Goal: Transaction & Acquisition: Purchase product/service

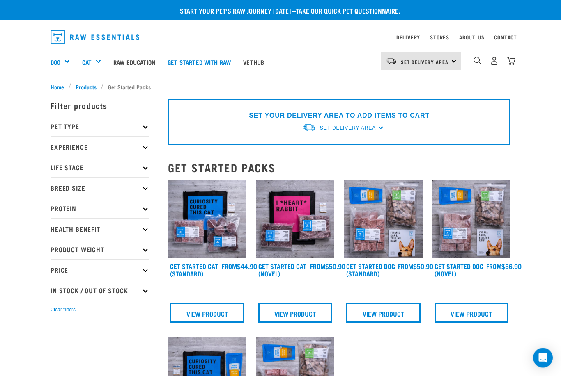
click at [141, 193] on p "Breed Size" at bounding box center [99, 188] width 99 height 21
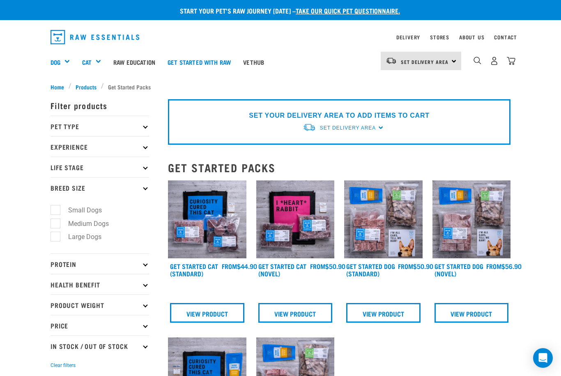
click at [55, 240] on label "Large Dogs" at bounding box center [80, 237] width 50 height 10
click at [53, 239] on input "Large Dogs" at bounding box center [52, 235] width 5 height 5
checkbox input "true"
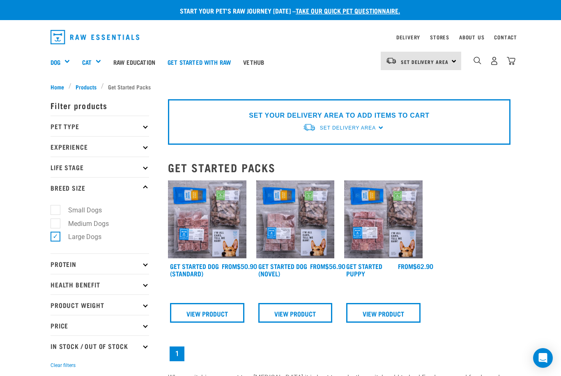
scroll to position [0, 0]
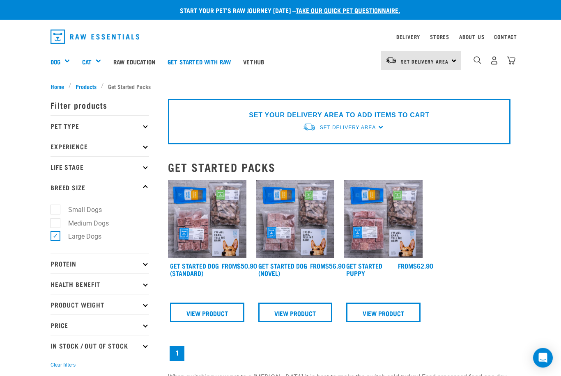
click at [213, 225] on img at bounding box center [207, 220] width 78 height 78
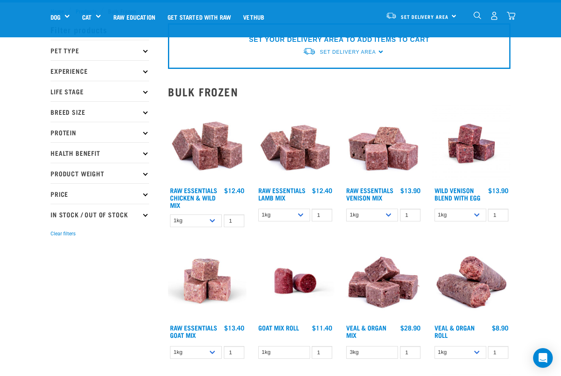
scroll to position [17, 0]
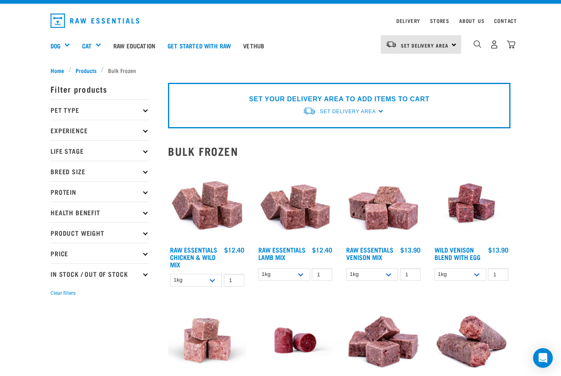
click at [146, 174] on p "Breed Size" at bounding box center [99, 171] width 99 height 21
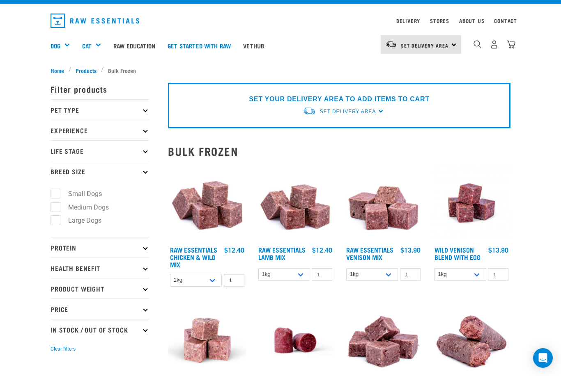
click at [57, 219] on label "Large Dogs" at bounding box center [80, 221] width 50 height 10
click at [56, 219] on input "Large Dogs" at bounding box center [52, 219] width 5 height 5
checkbox input "true"
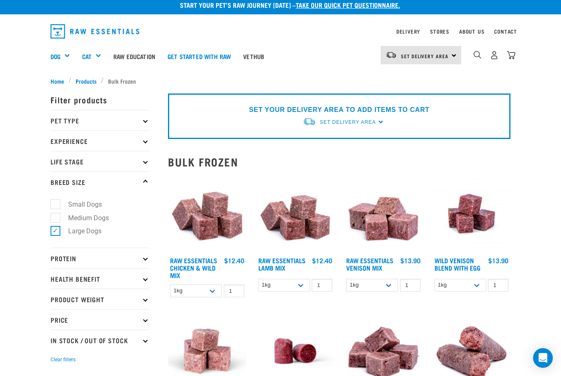
scroll to position [6, 0]
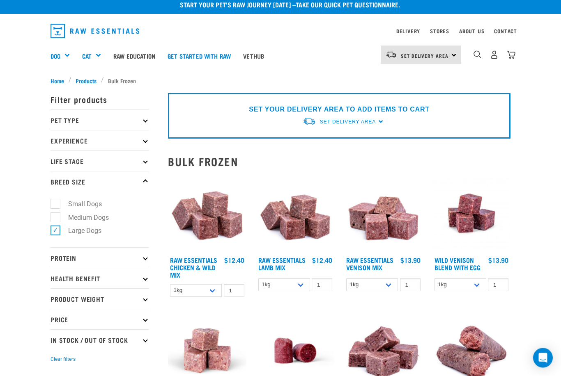
click at [147, 274] on p "Health Benefit" at bounding box center [99, 279] width 99 height 21
click at [147, 274] on p "Health Benefit" at bounding box center [99, 278] width 99 height 21
click at [147, 261] on p "Protein" at bounding box center [99, 258] width 99 height 21
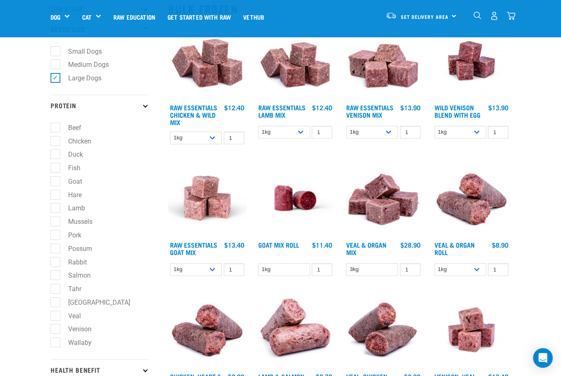
scroll to position [99, 0]
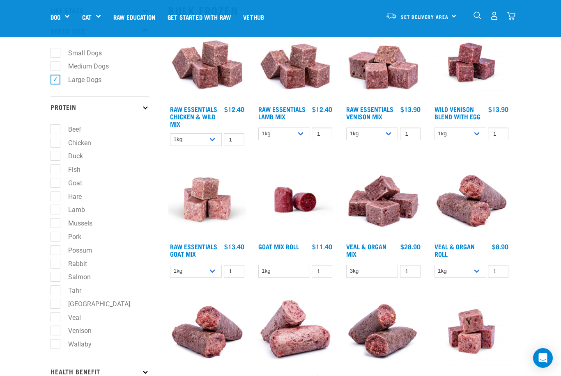
click at [55, 132] on label "Beef" at bounding box center [70, 129] width 30 height 10
click at [52, 131] on input "Beef" at bounding box center [52, 127] width 5 height 5
checkbox input "true"
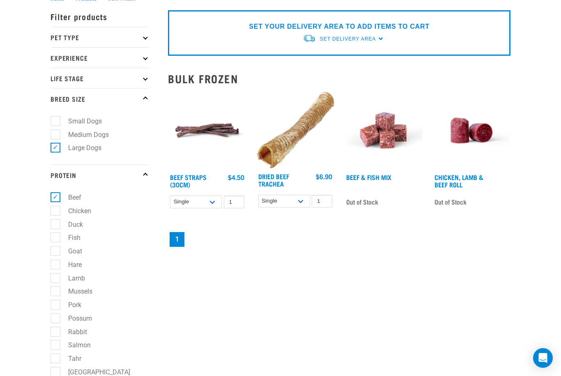
scroll to position [94, 0]
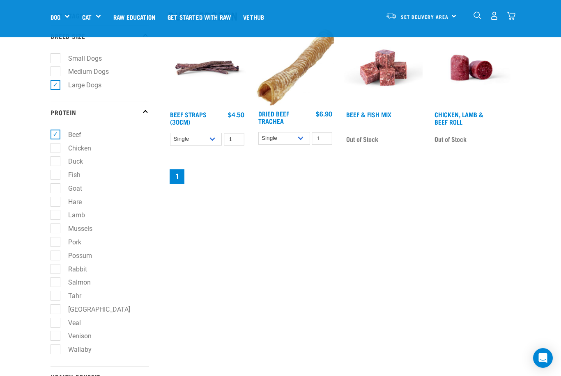
click at [58, 218] on label "Lamb" at bounding box center [71, 215] width 33 height 10
click at [56, 217] on input "Lamb" at bounding box center [52, 213] width 5 height 5
checkbox input "true"
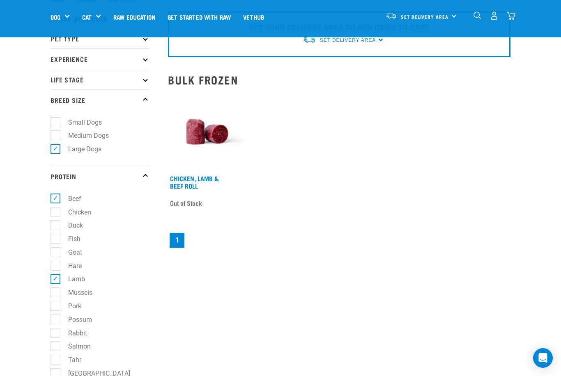
scroll to position [31, 0]
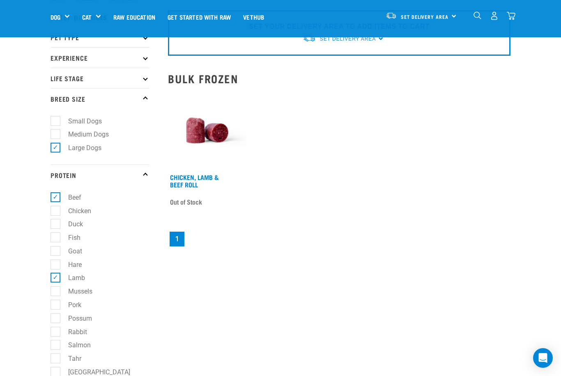
click at [55, 277] on label "Lamb" at bounding box center [71, 278] width 33 height 10
click at [54, 277] on input "Lamb" at bounding box center [52, 276] width 5 height 5
checkbox input "false"
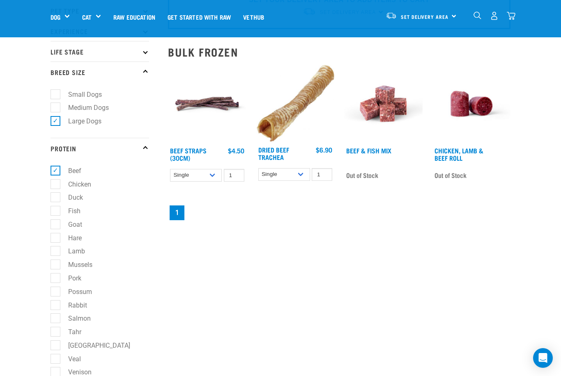
scroll to position [57, 0]
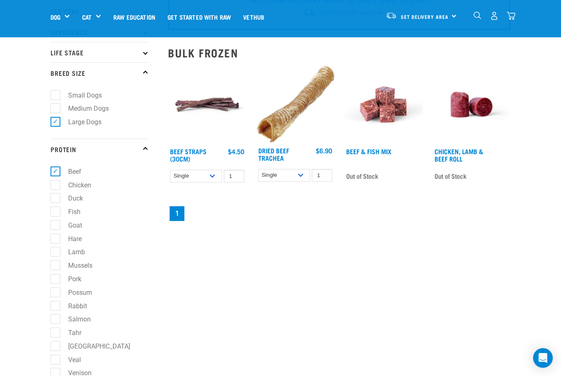
click at [381, 104] on img at bounding box center [383, 105] width 78 height 78
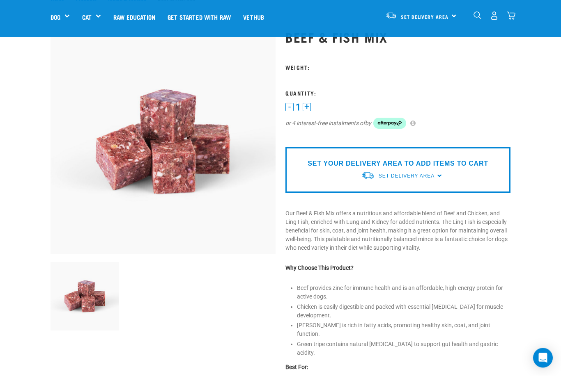
scroll to position [31, 0]
